Goal: Register for event/course

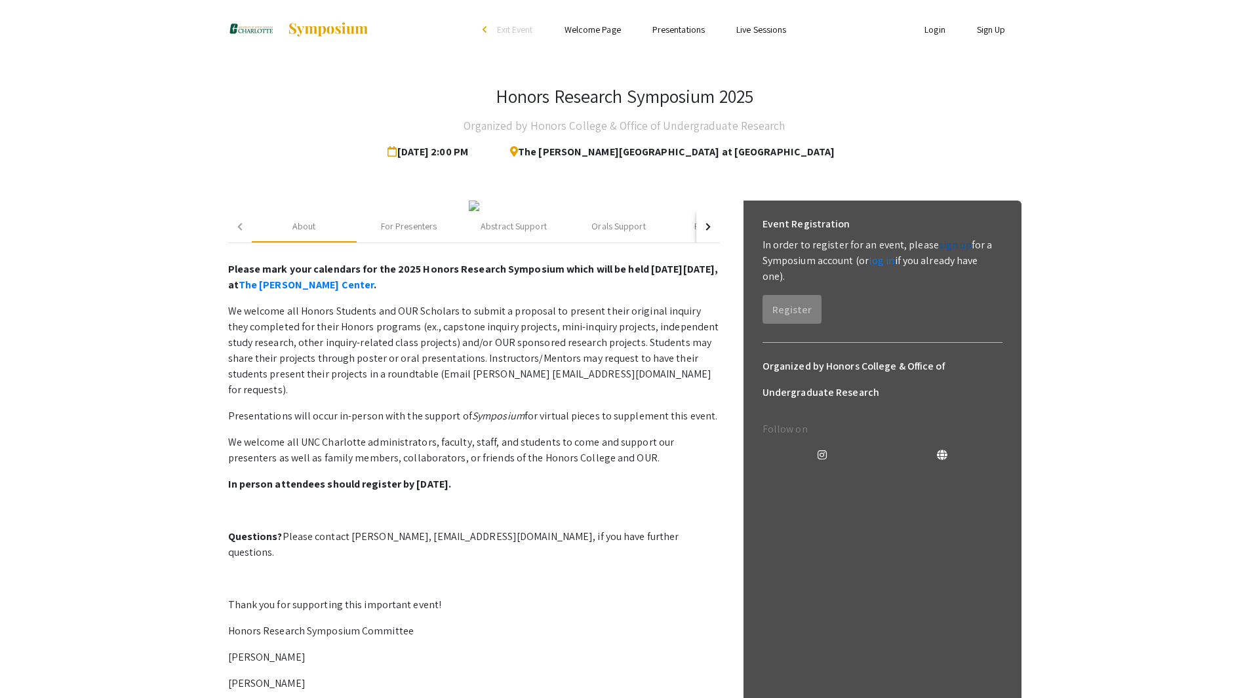
click at [945, 244] on link "sign up" at bounding box center [955, 245] width 33 height 14
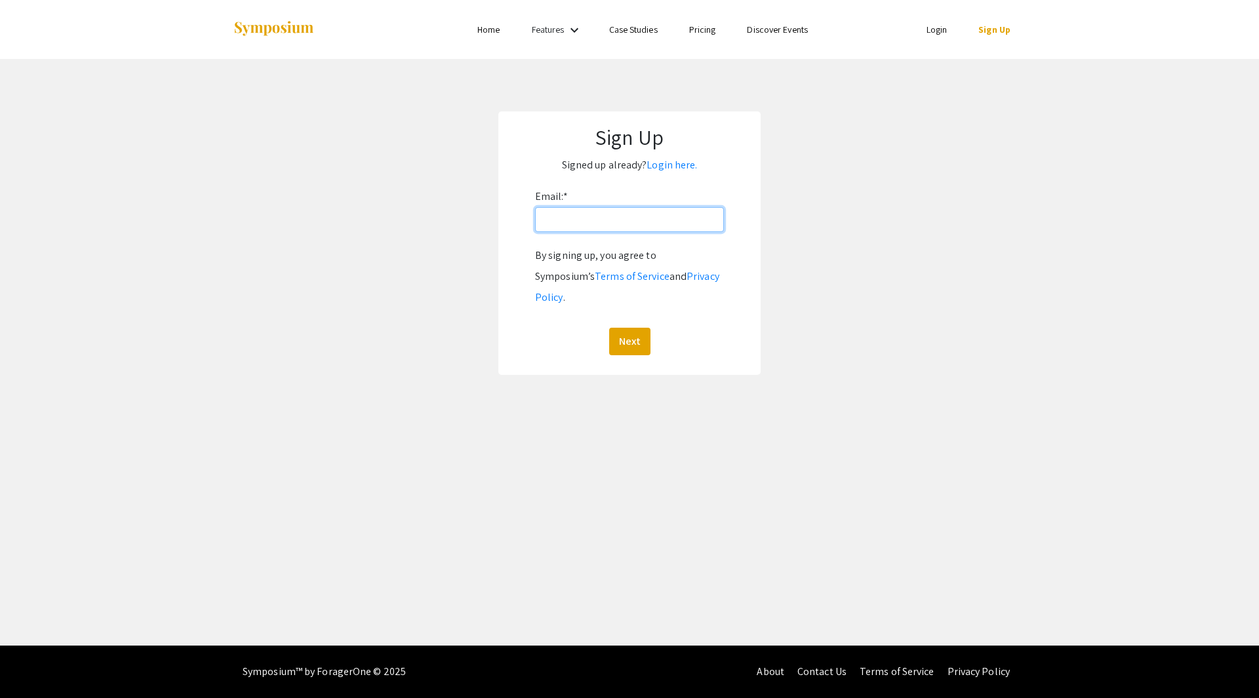
click at [578, 222] on input "Email: *" at bounding box center [629, 219] width 189 height 25
type input "[EMAIL_ADDRESS][DOMAIN_NAME]"
click at [633, 328] on button "Next" at bounding box center [629, 342] width 41 height 28
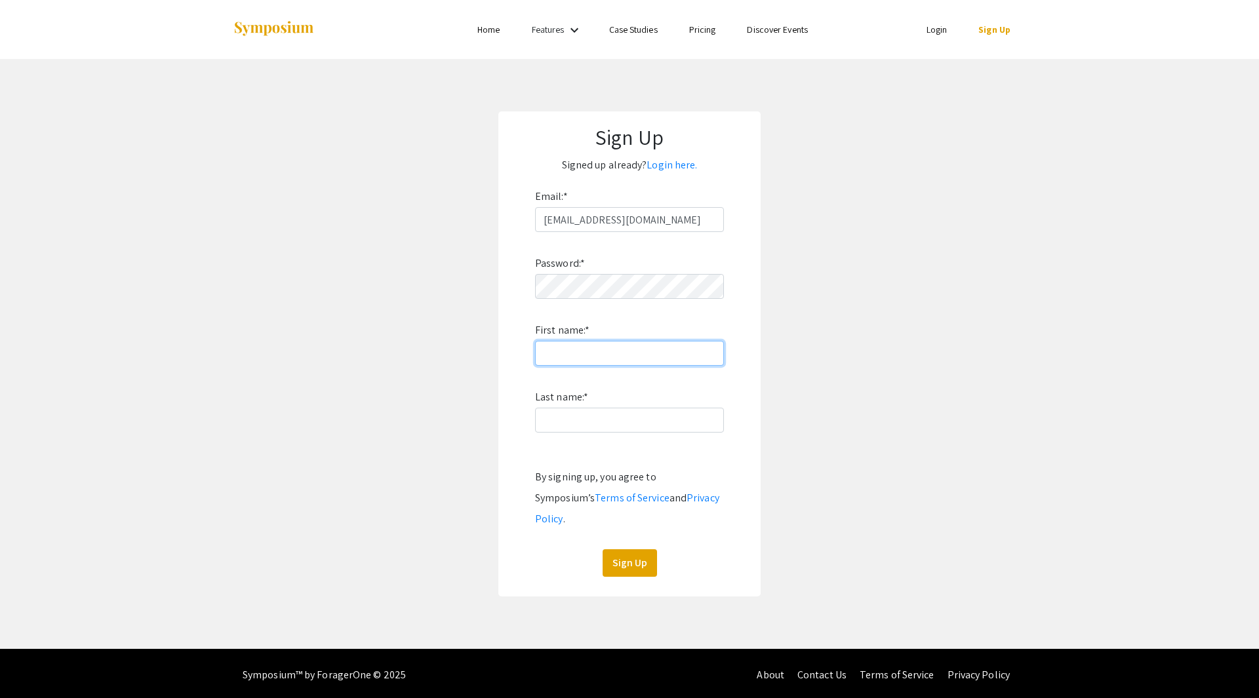
click at [595, 343] on input "First name: *" at bounding box center [629, 353] width 189 height 25
type input "Kaily"
type input "[PERSON_NAME]"
click at [601, 549] on div "Sign Up" at bounding box center [629, 563] width 189 height 28
click at [639, 549] on button "Sign Up" at bounding box center [629, 563] width 54 height 28
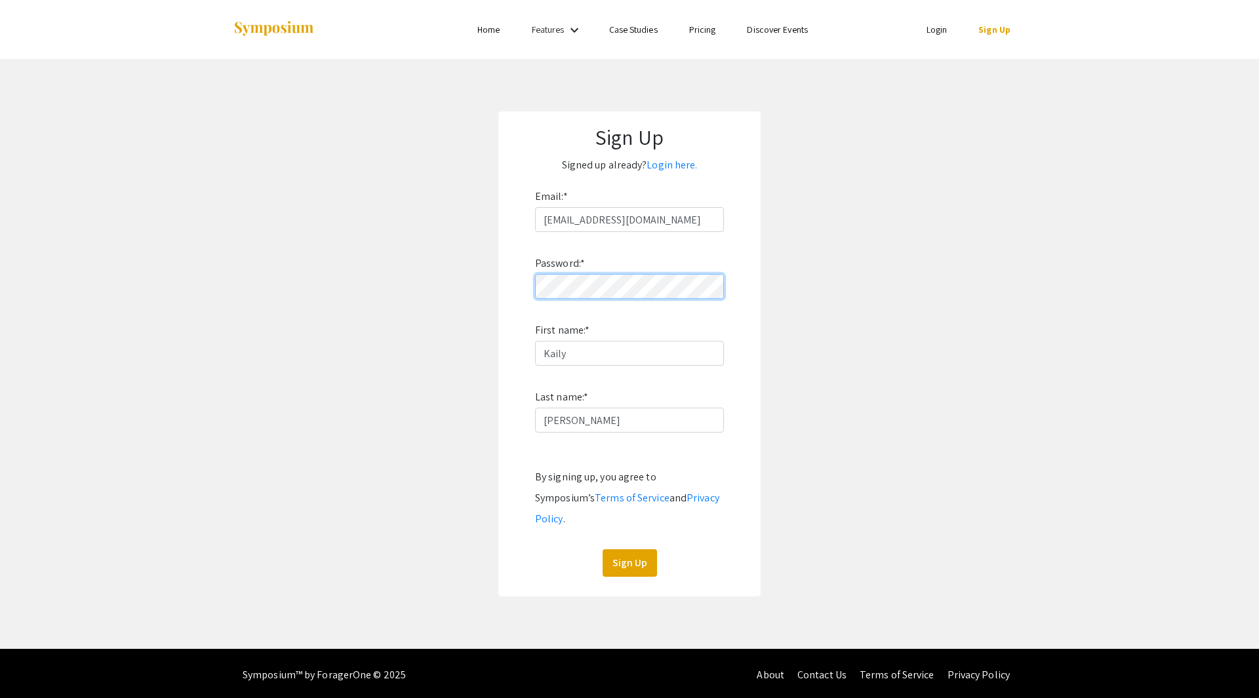
click at [399, 292] on app-signup "Sign Up Signed up already? Login here. Email: * [EMAIL_ADDRESS][PERSON_NAME][DO…" at bounding box center [629, 353] width 1259 height 485
click at [642, 549] on button "Sign Up" at bounding box center [629, 563] width 54 height 28
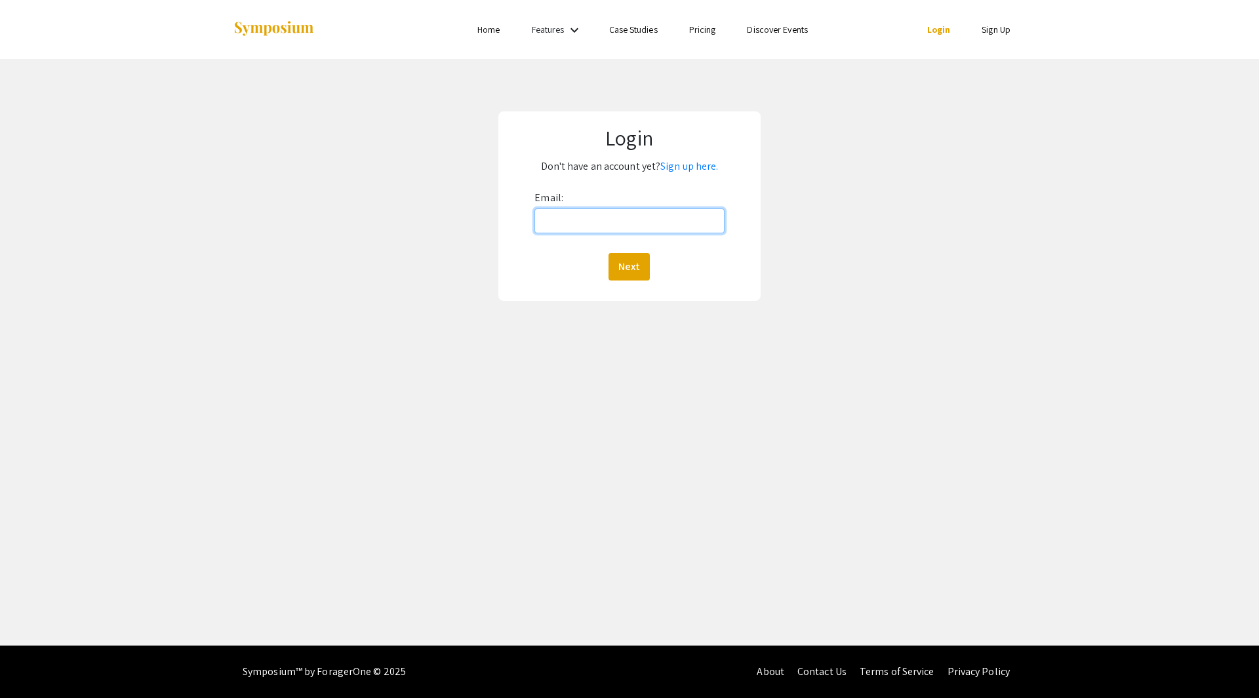
click at [604, 229] on input "Email:" at bounding box center [628, 220] width 189 height 25
type input "[EMAIL_ADDRESS][DOMAIN_NAME]"
click at [631, 263] on button "Next" at bounding box center [628, 267] width 41 height 28
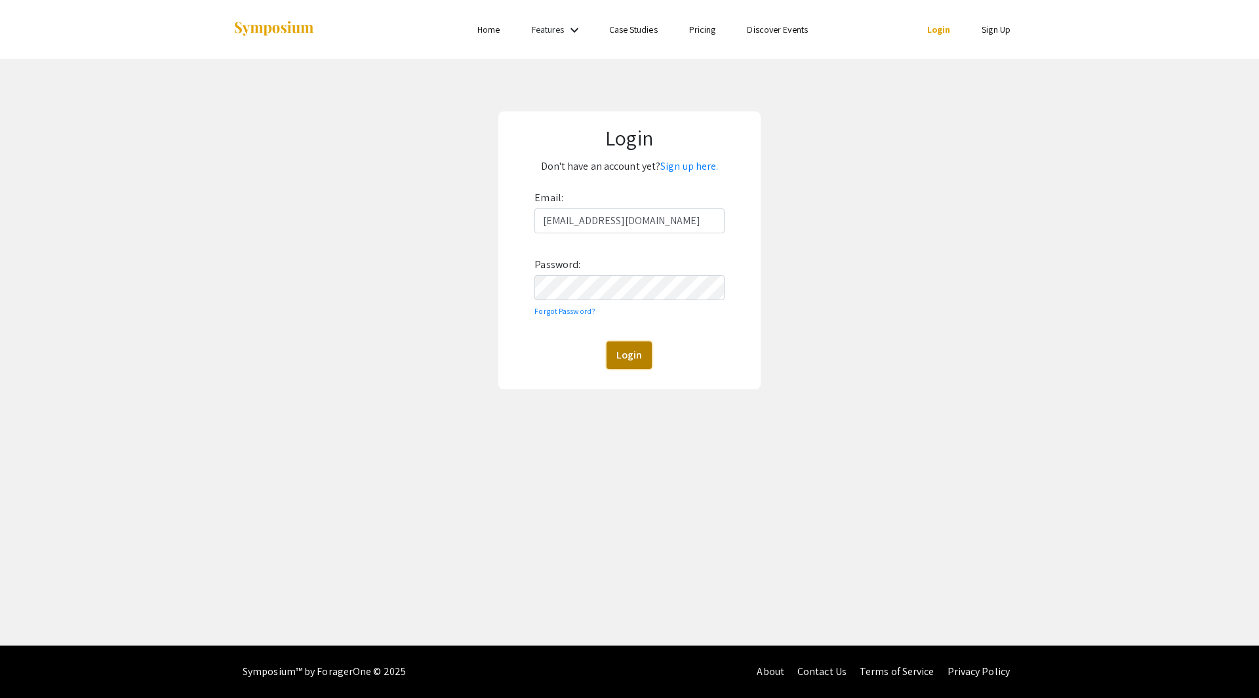
click at [623, 345] on button "Login" at bounding box center [628, 356] width 45 height 28
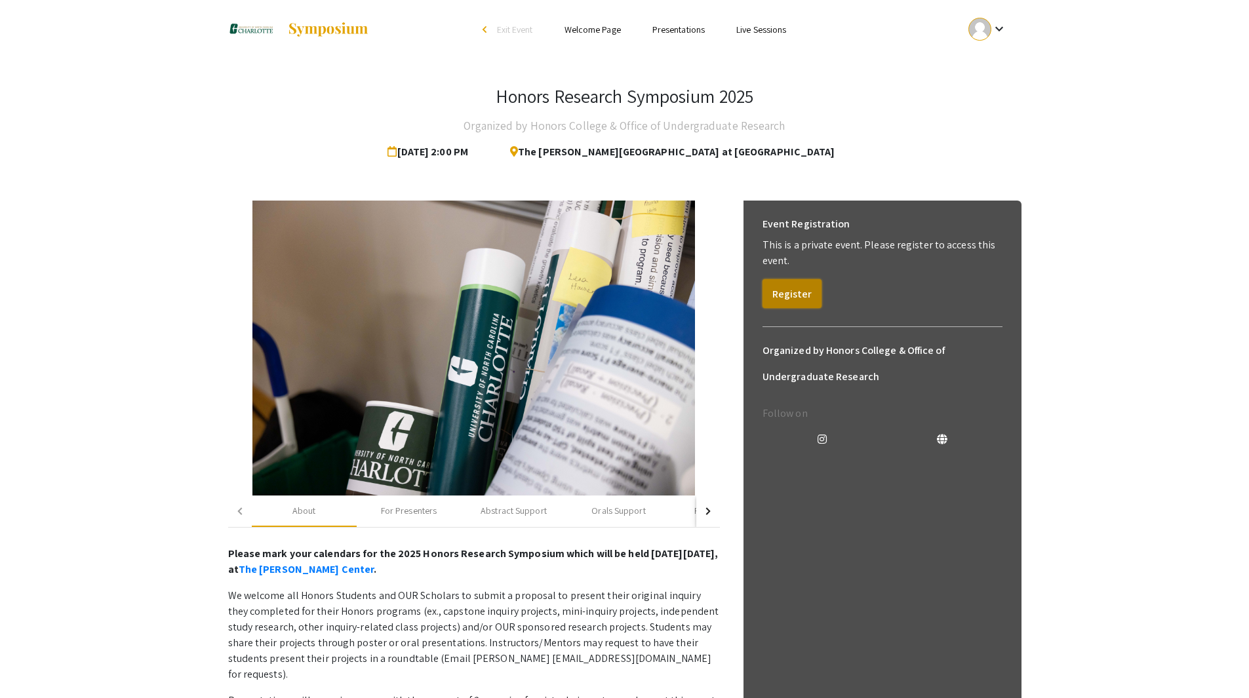
click at [787, 285] on button "Register" at bounding box center [791, 293] width 59 height 29
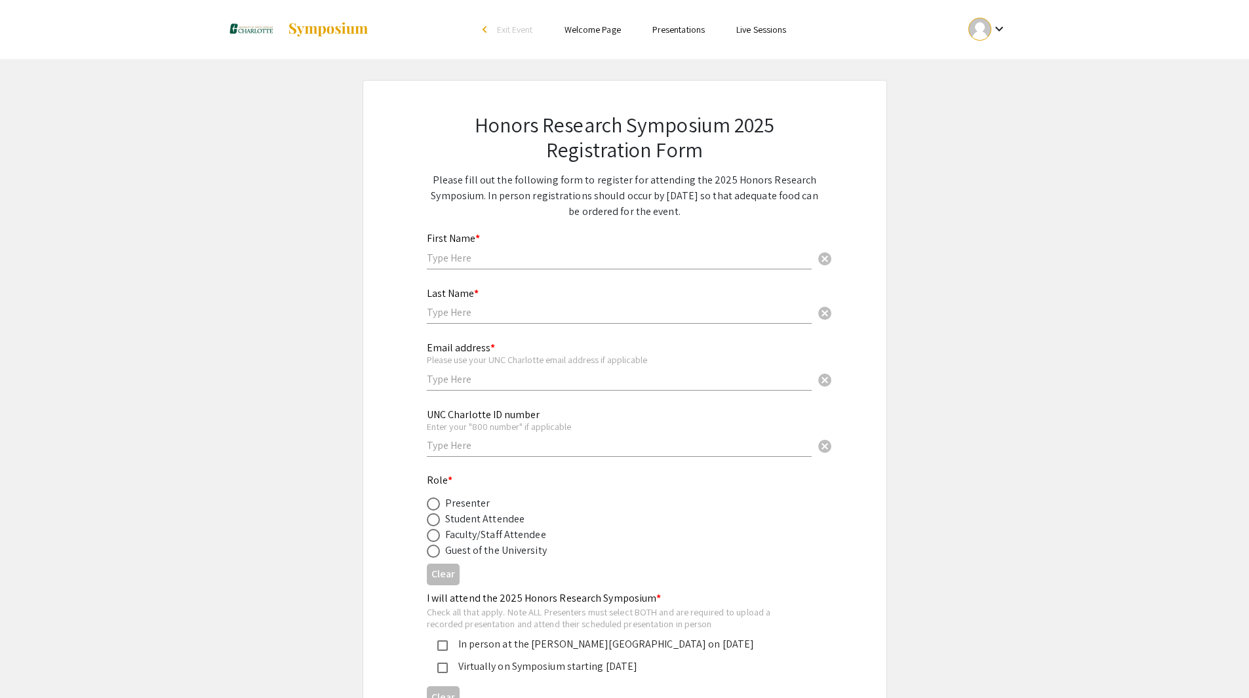
click at [611, 253] on input "text" at bounding box center [619, 258] width 385 height 14
type input "Kaily"
type input "[PERSON_NAME]"
type input "[EMAIL_ADDRESS][DOMAIN_NAME]"
click at [636, 450] on input "text" at bounding box center [619, 446] width 385 height 14
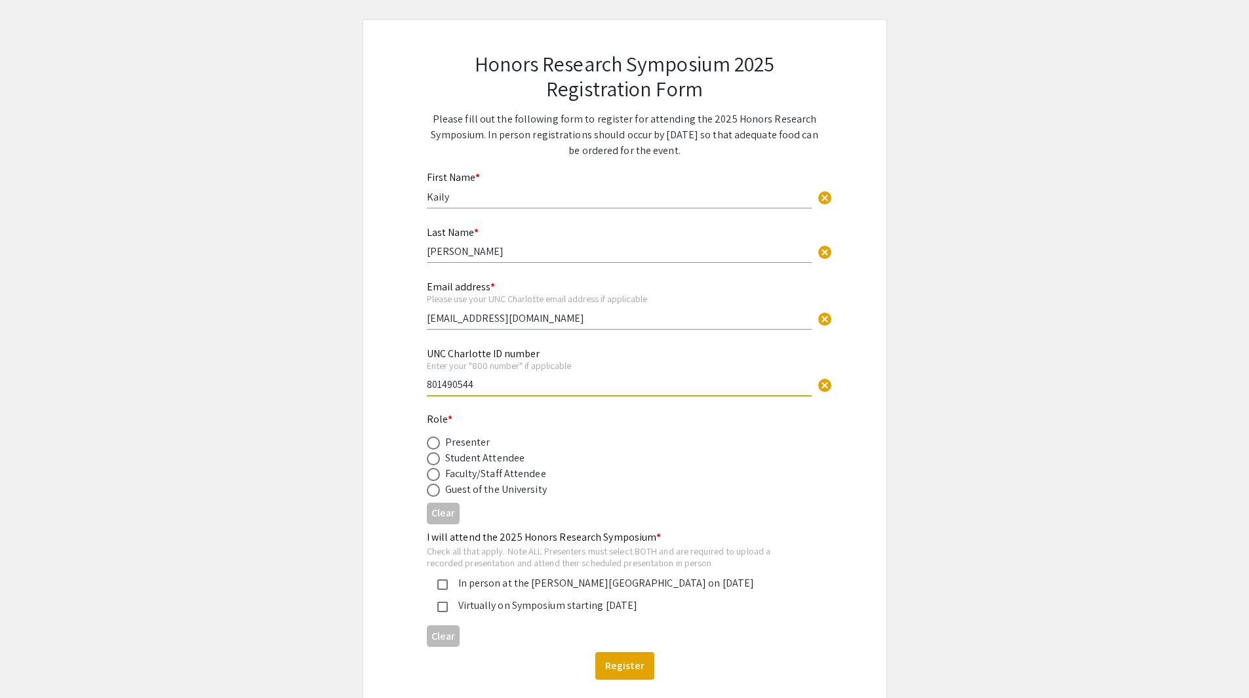
scroll to position [148, 0]
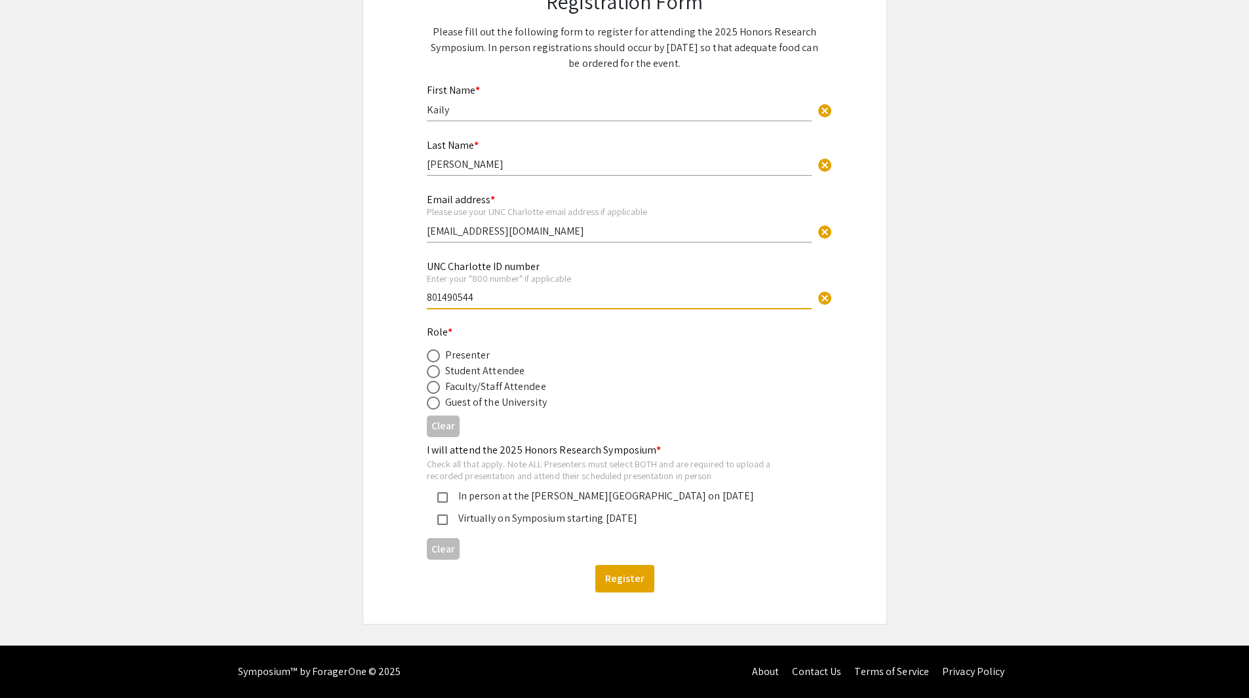
type input "801490544"
click at [518, 374] on div "Student Attendee" at bounding box center [485, 371] width 80 height 16
click at [433, 372] on span at bounding box center [433, 372] width 0 height 0
click at [433, 371] on input "radio" at bounding box center [433, 371] width 13 height 13
radio input "true"
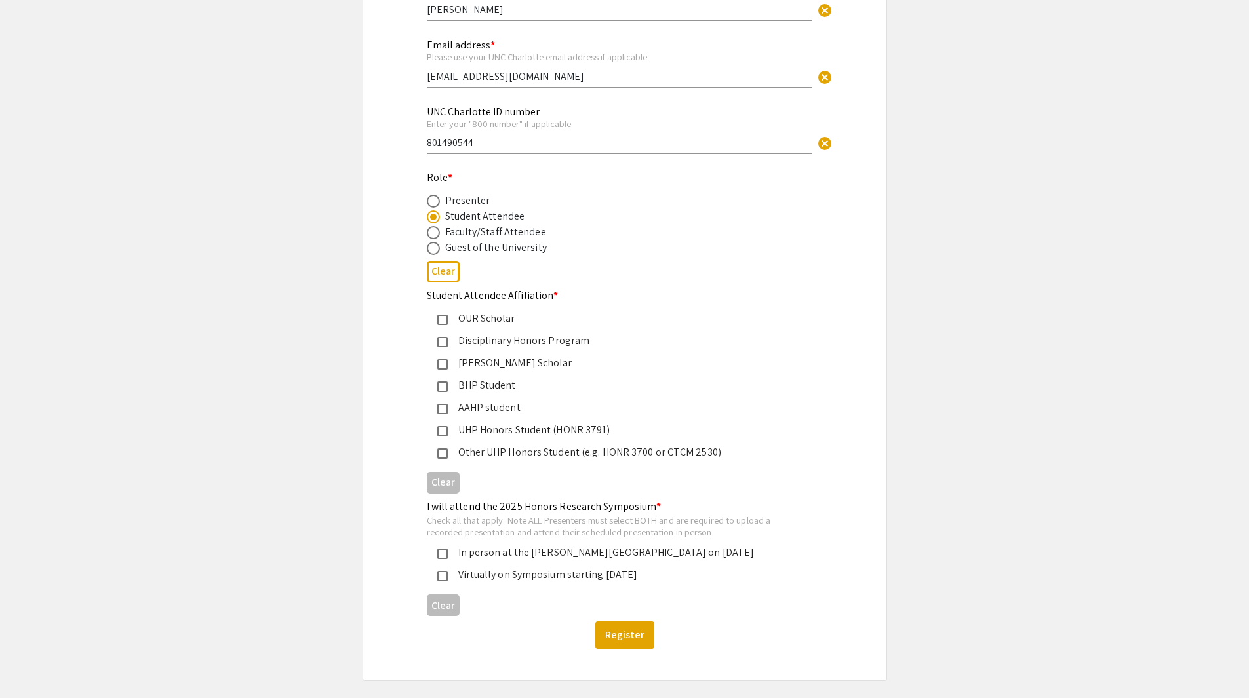
scroll to position [307, 0]
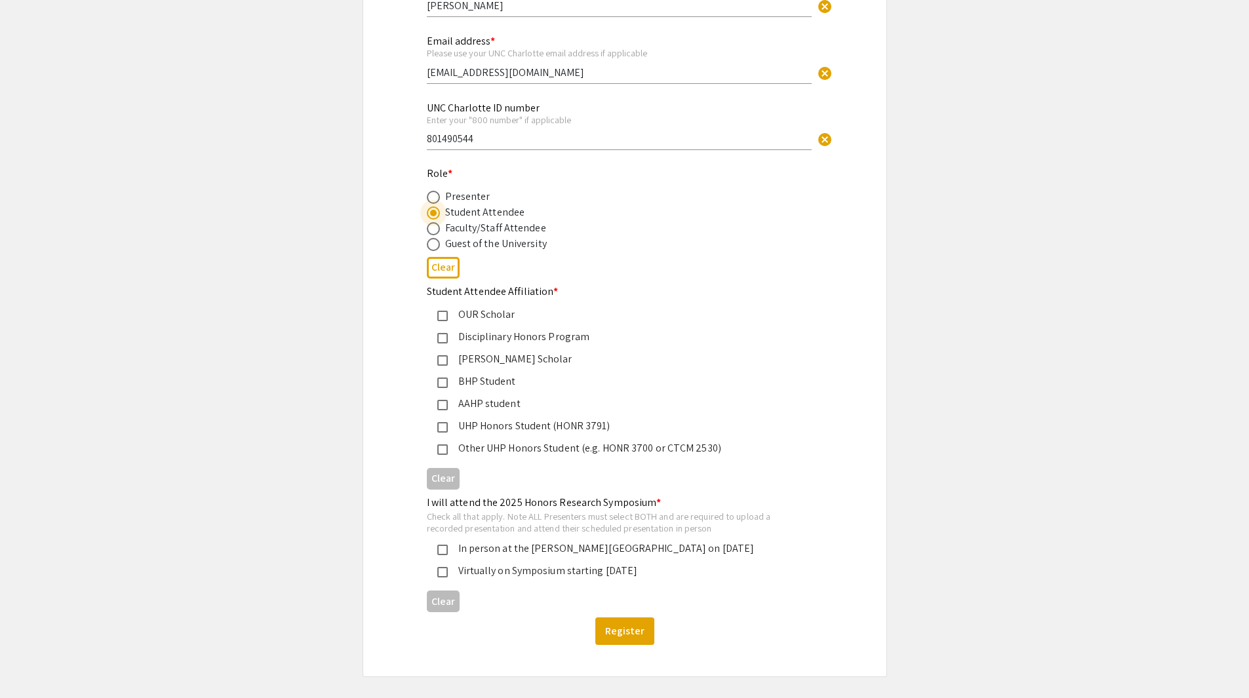
click at [458, 428] on div "UHP Honors Student (HONR 3791)" at bounding box center [619, 426] width 343 height 16
click at [394, 482] on div "Honors Research Symposium 2025 Registration Form Please fill out the following …" at bounding box center [624, 225] width 524 height 904
click at [977, 331] on app-registration-form-submission "Honors Research Symposium 2025 Registration Form Please fill out the following …" at bounding box center [624, 225] width 1249 height 904
click at [982, 363] on app-registration-form-submission "Honors Research Symposium 2025 Registration Form Please fill out the following …" at bounding box center [624, 225] width 1249 height 904
click at [691, 551] on div "In person at the DuBois Center on November 21, 2025" at bounding box center [619, 549] width 343 height 16
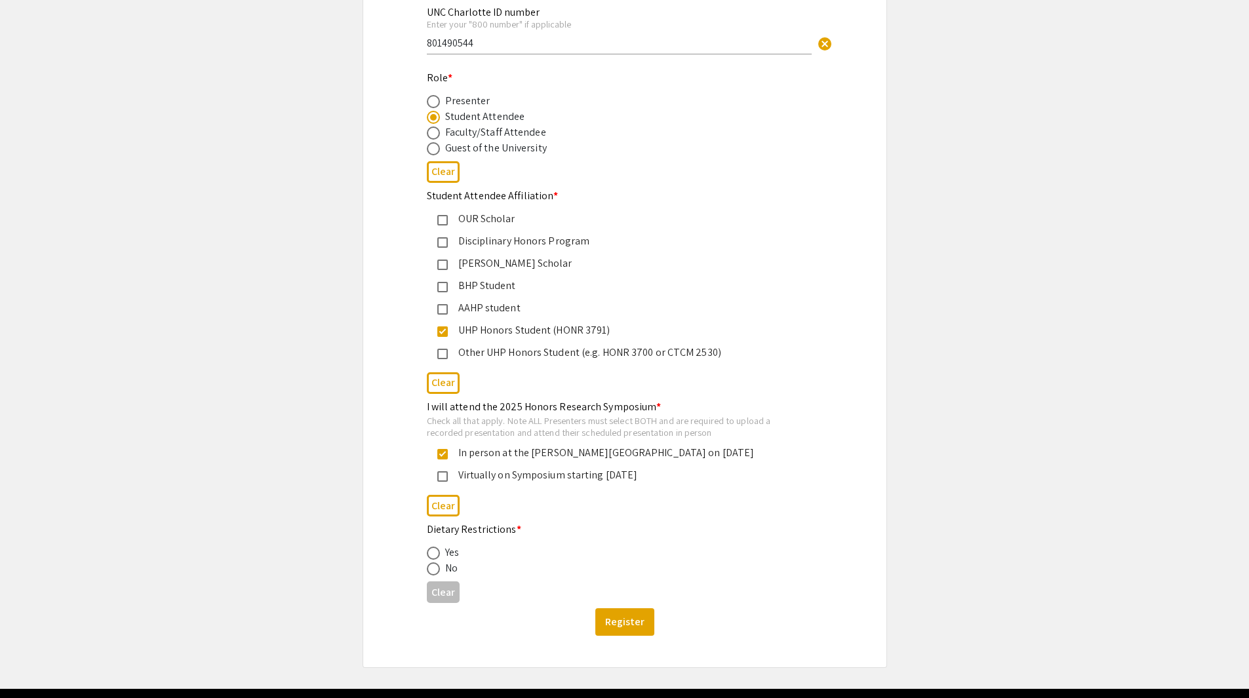
scroll to position [446, 0]
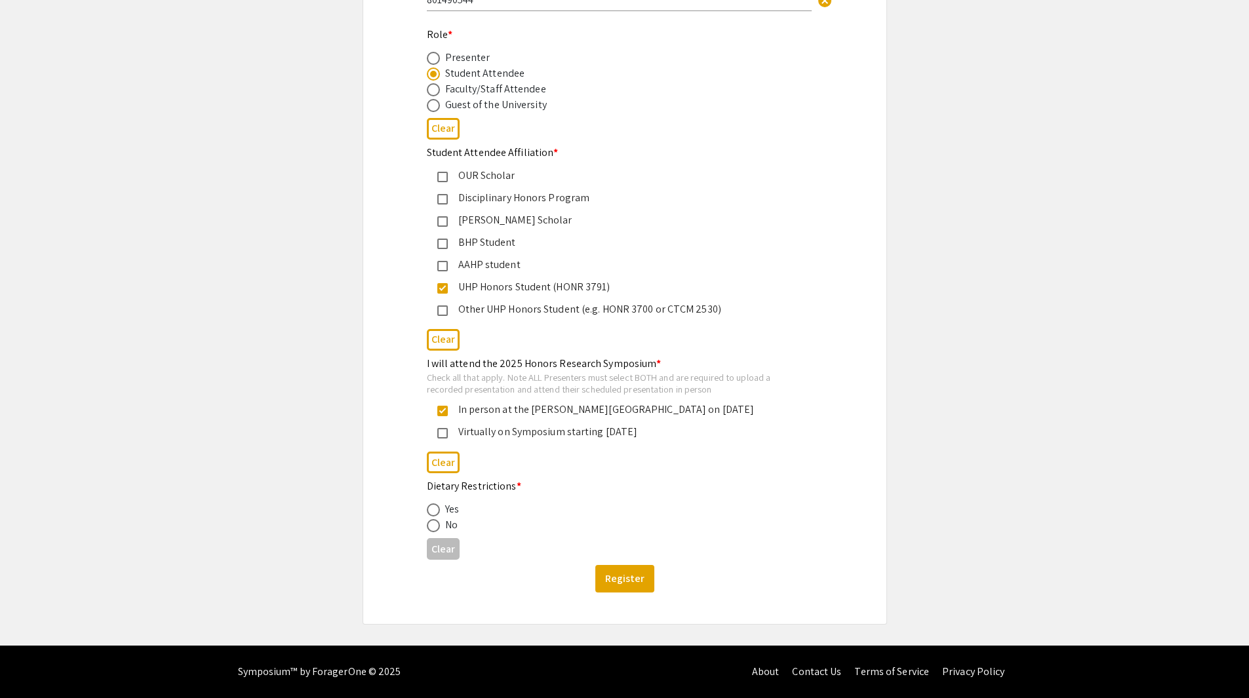
click at [435, 506] on span at bounding box center [433, 509] width 13 height 13
click at [435, 506] on input "radio" at bounding box center [433, 509] width 13 height 13
radio input "true"
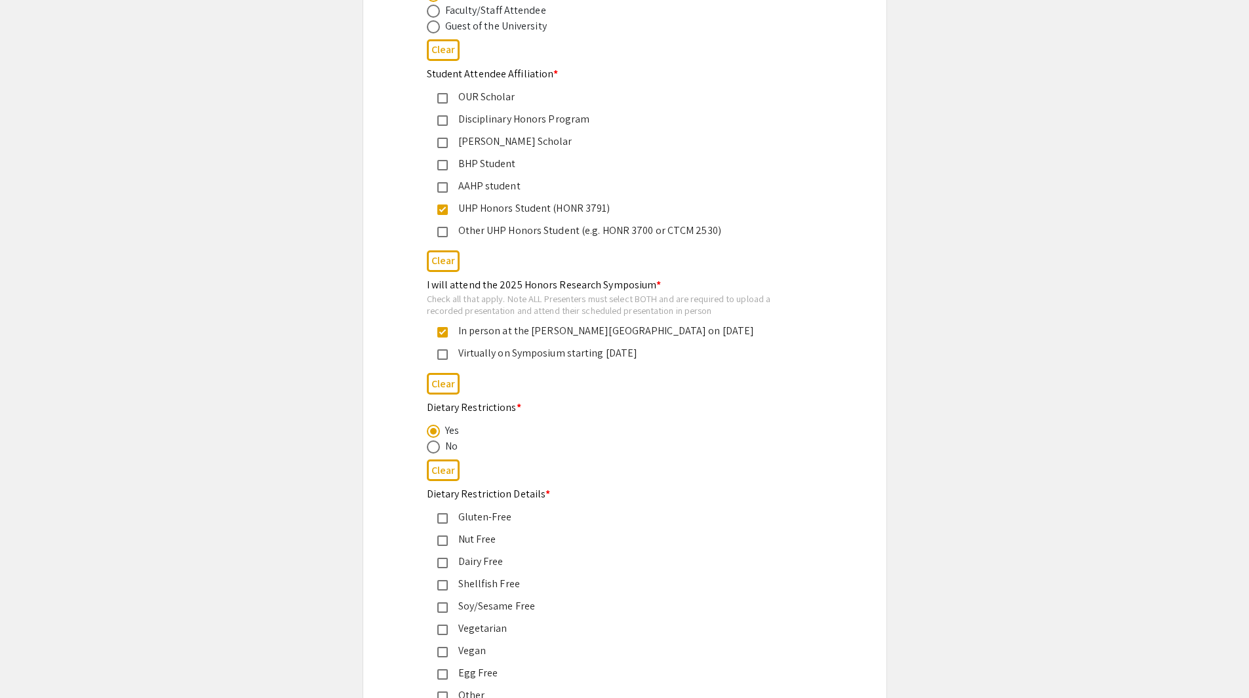
scroll to position [603, 0]
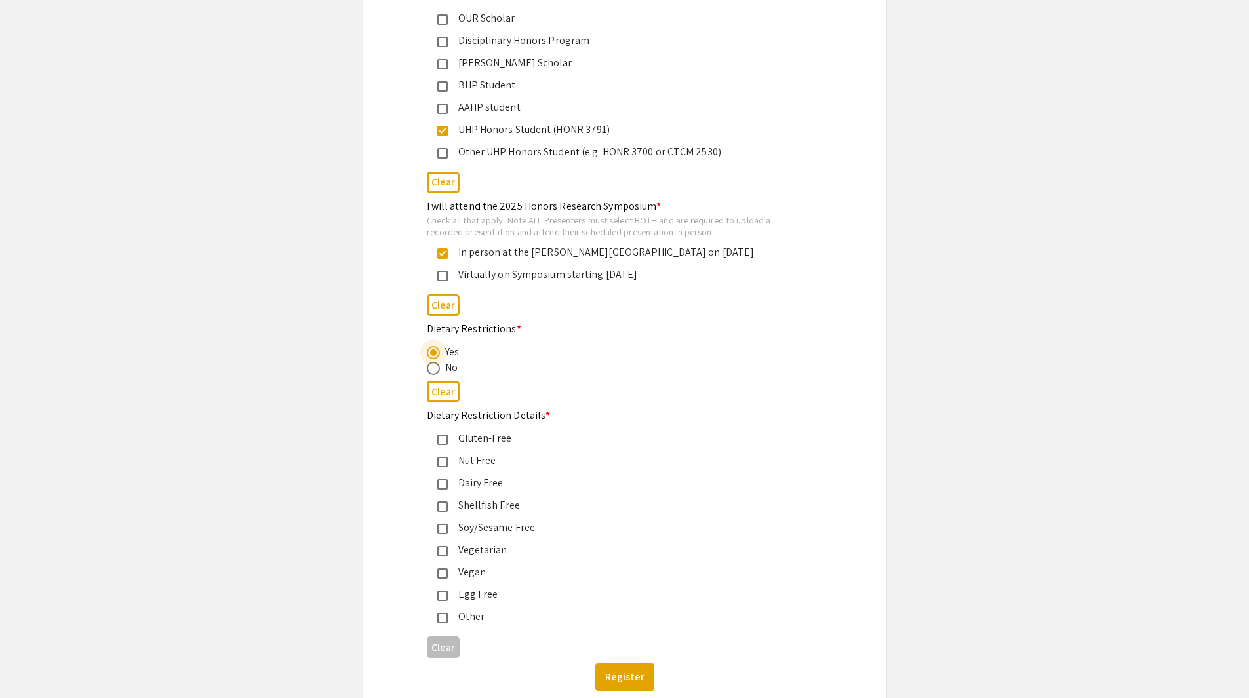
click at [480, 440] on div "Gluten-Free" at bounding box center [619, 439] width 343 height 16
click at [492, 503] on div "Shellfish Free" at bounding box center [619, 506] width 343 height 16
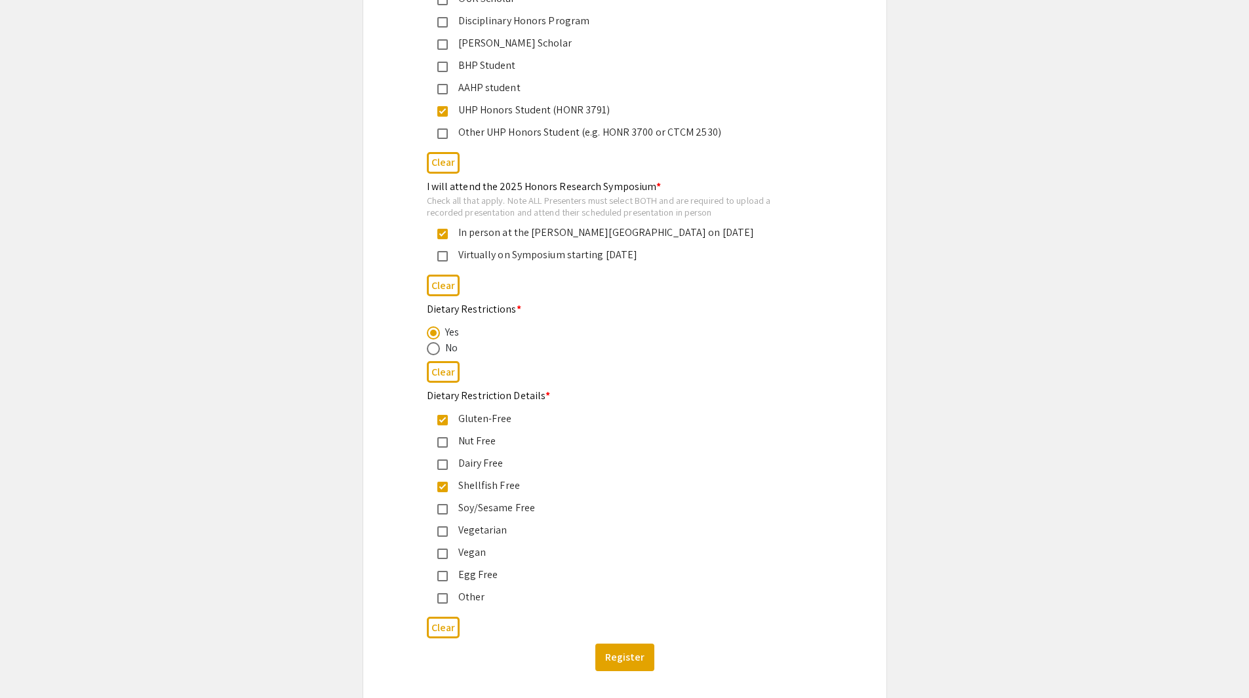
scroll to position [625, 0]
click at [627, 667] on button "Register" at bounding box center [624, 655] width 59 height 28
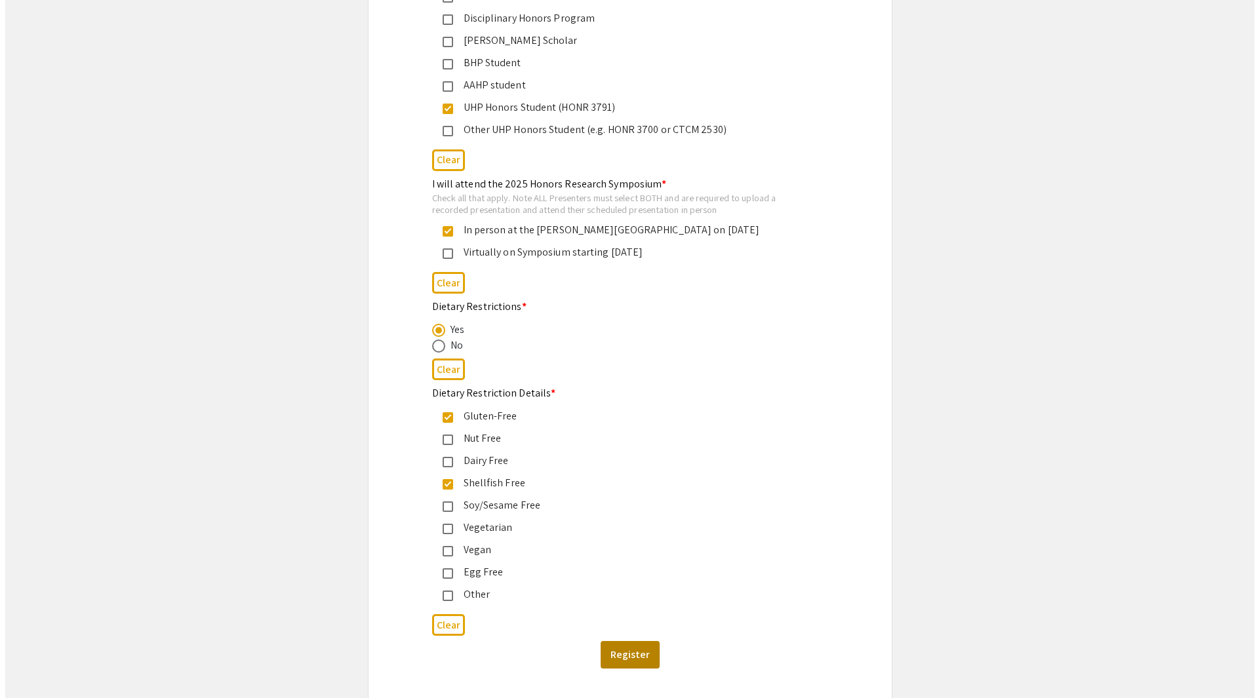
scroll to position [0, 0]
